Goal: Task Accomplishment & Management: Use online tool/utility

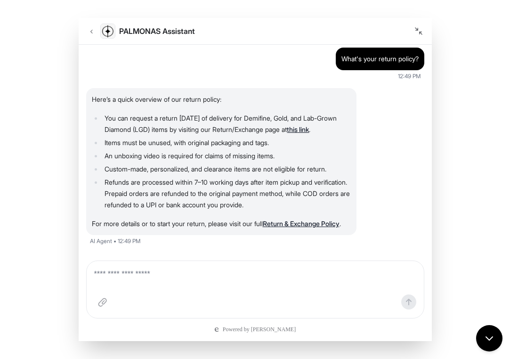
scroll to position [83, 0]
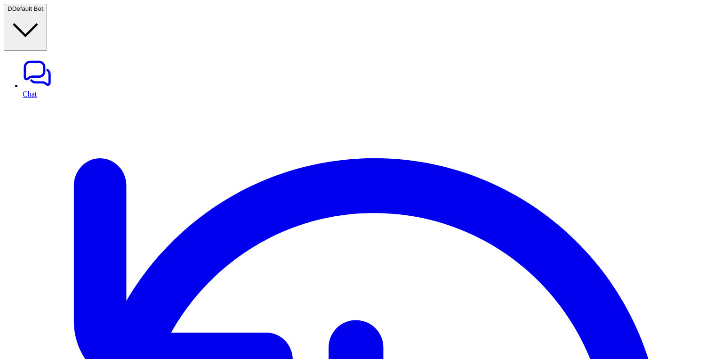
scroll to position [380, 0]
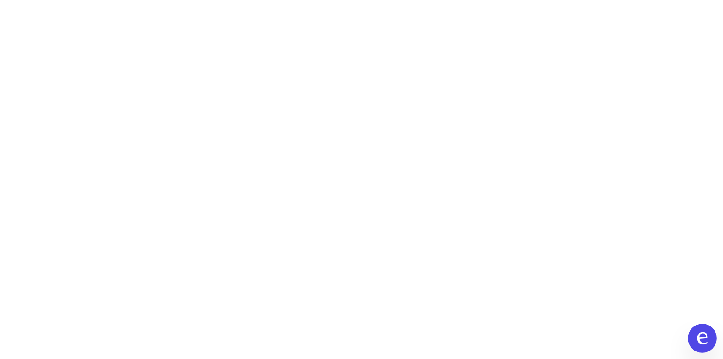
click at [700, 342] on icon "Open chat" at bounding box center [702, 338] width 11 height 12
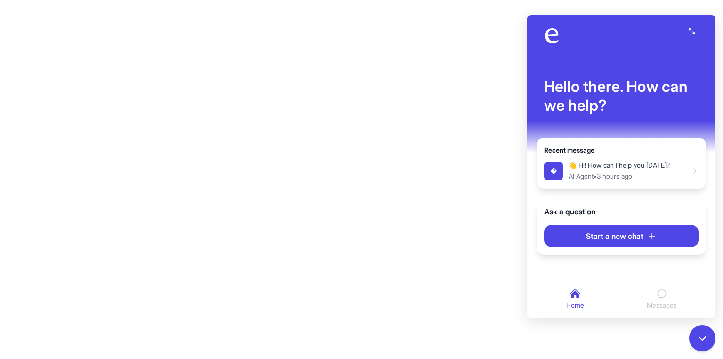
click at [692, 32] on icon "Toggle fullscreen" at bounding box center [691, 31] width 7 height 7
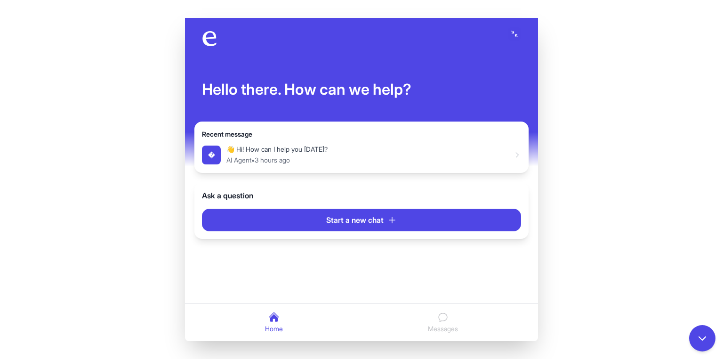
click at [511, 29] on button "Toggle fullscreen" at bounding box center [514, 33] width 13 height 13
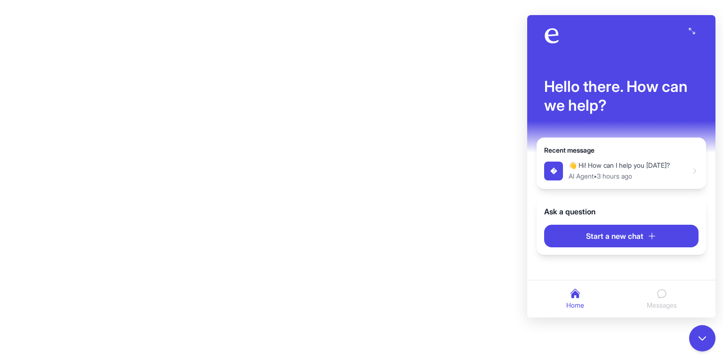
click at [693, 32] on icon "Toggle fullscreen" at bounding box center [692, 31] width 6 height 6
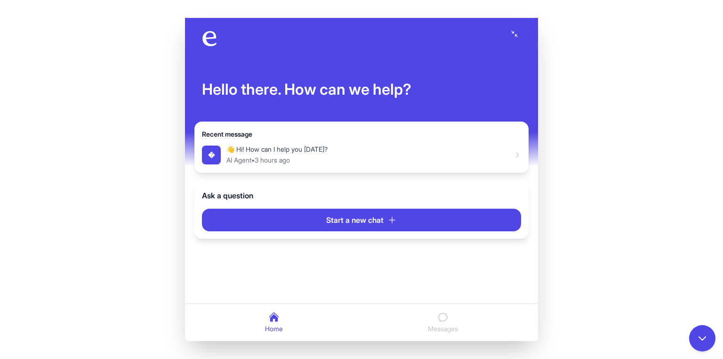
click at [513, 34] on icon "Toggle fullscreen" at bounding box center [514, 34] width 7 height 7
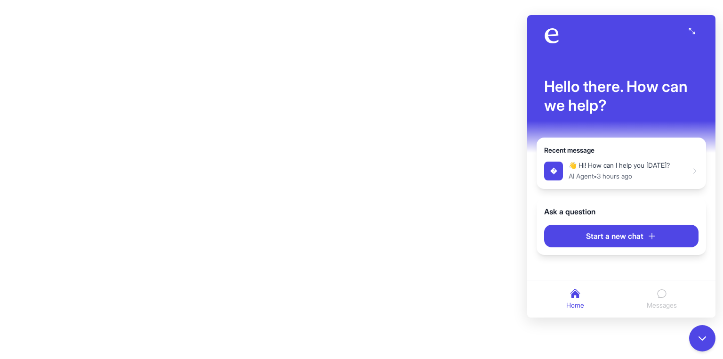
click at [691, 31] on icon "Toggle fullscreen" at bounding box center [691, 31] width 7 height 7
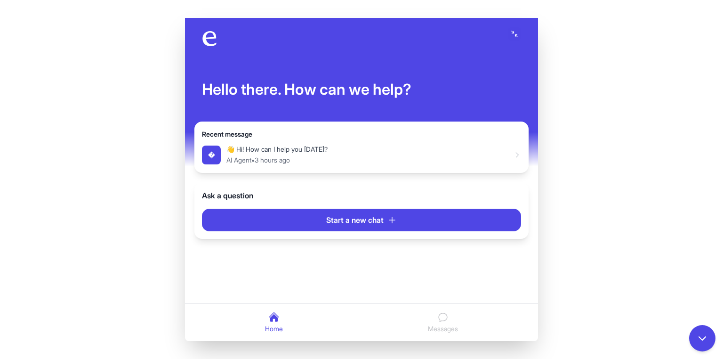
click at [513, 33] on icon "Toggle fullscreen" at bounding box center [514, 34] width 7 height 7
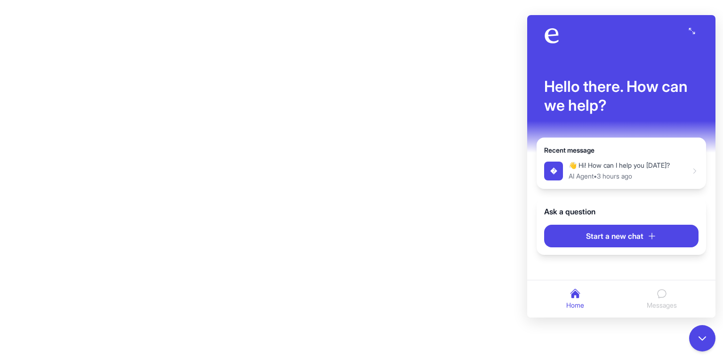
click at [690, 29] on icon "Toggle fullscreen" at bounding box center [691, 31] width 7 height 7
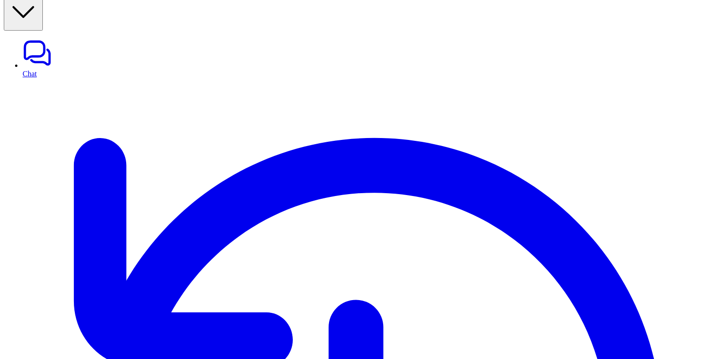
scroll to position [24, 0]
